Goal: Download file/media

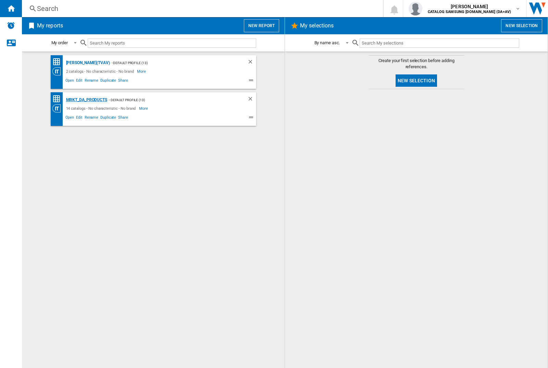
click at [86, 100] on div "MRKT_DA_PRODUCTS" at bounding box center [85, 100] width 43 height 9
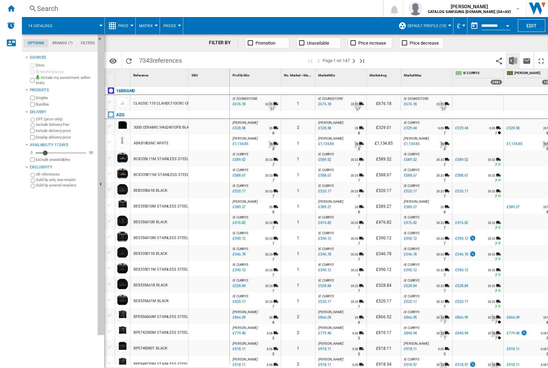
click at [513, 60] on img "Download in Excel" at bounding box center [513, 61] width 8 height 8
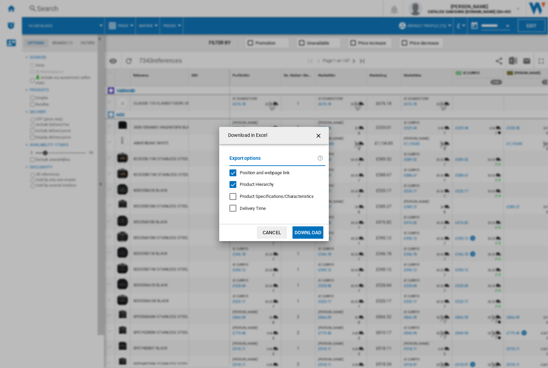
click at [261, 171] on span "Position and webpage link" at bounding box center [265, 172] width 50 height 5
click at [308, 232] on button "Download" at bounding box center [308, 232] width 31 height 12
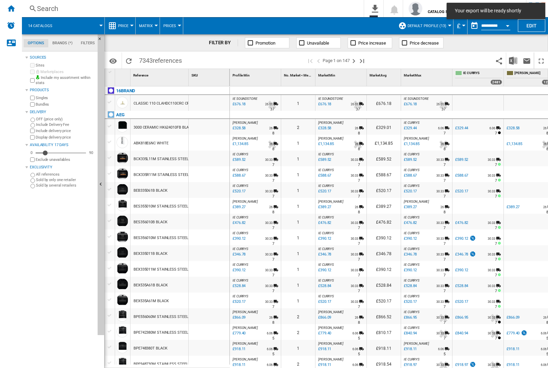
click at [212, 125] on div at bounding box center [209, 127] width 41 height 16
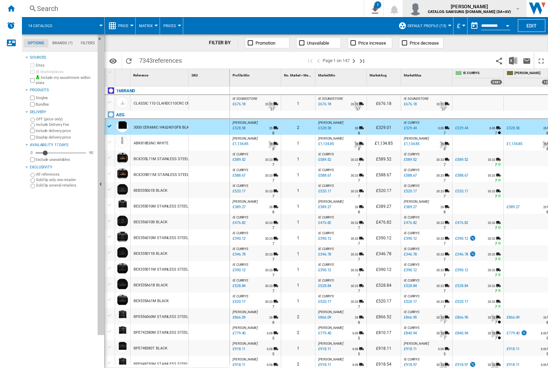
click at [422, 9] on img "button" at bounding box center [416, 9] width 14 height 14
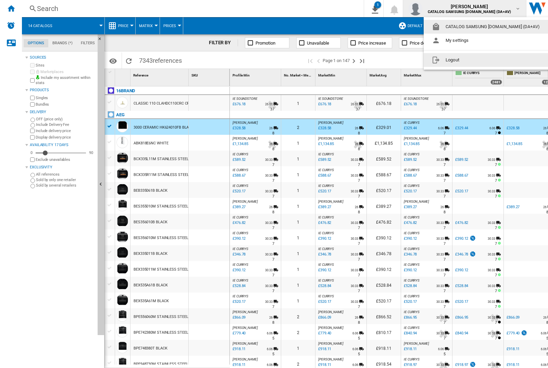
click at [477, 60] on button "Logout" at bounding box center [487, 60] width 127 height 14
